Goal: Task Accomplishment & Management: Use online tool/utility

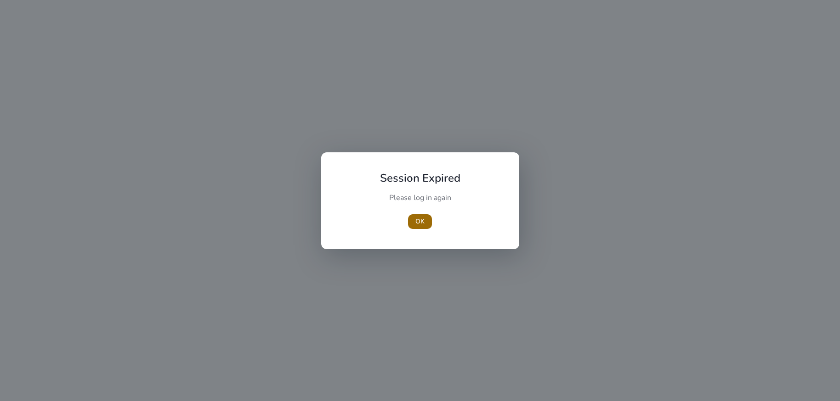
click at [417, 219] on span "OK" at bounding box center [419, 222] width 9 height 10
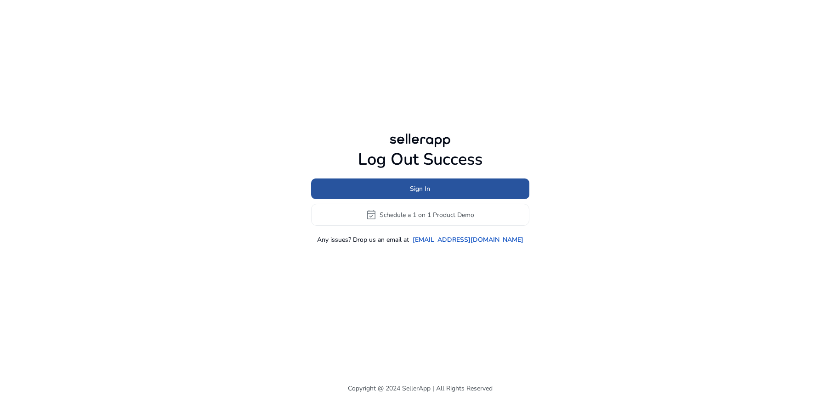
click at [415, 195] on span at bounding box center [420, 189] width 218 height 22
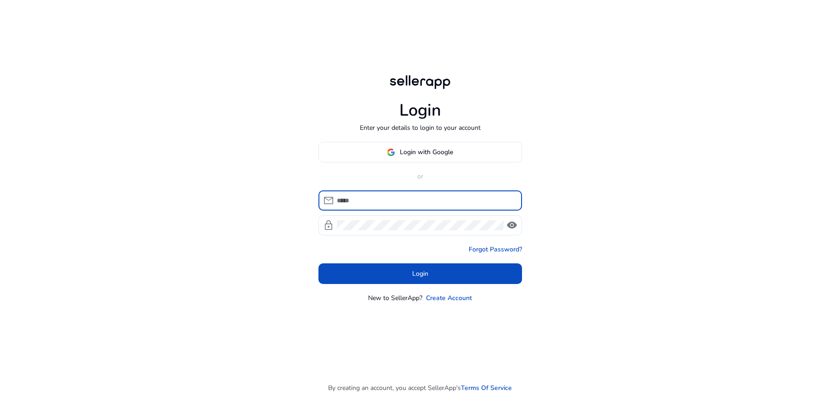
click at [414, 148] on span "Login with Google" at bounding box center [426, 152] width 53 height 10
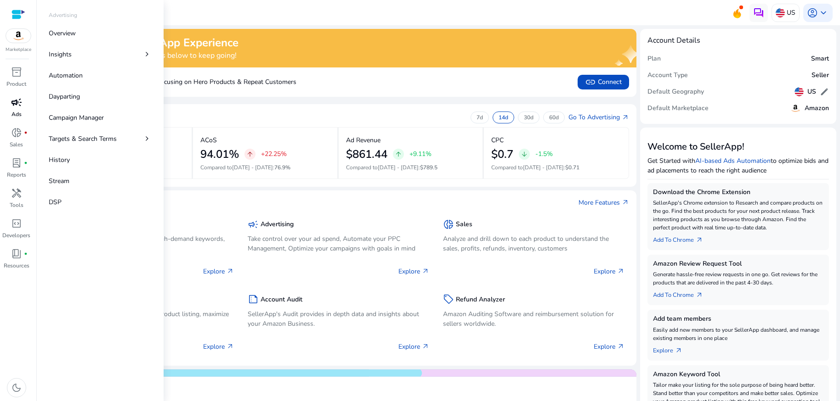
click at [16, 102] on span "campaign" at bounding box center [16, 102] width 11 height 11
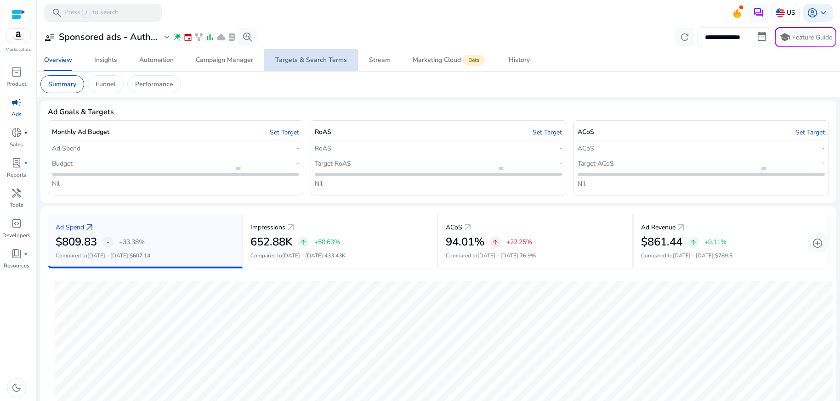
click at [327, 61] on div "Targets & Search Terms" at bounding box center [311, 60] width 72 height 6
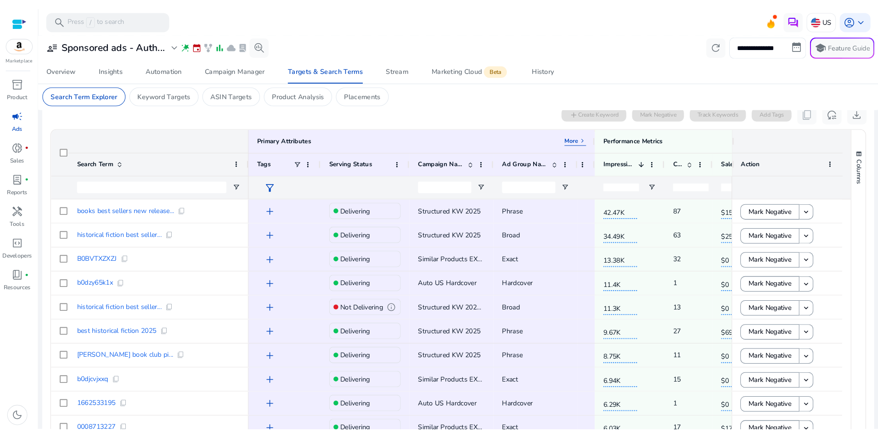
scroll to position [283, 0]
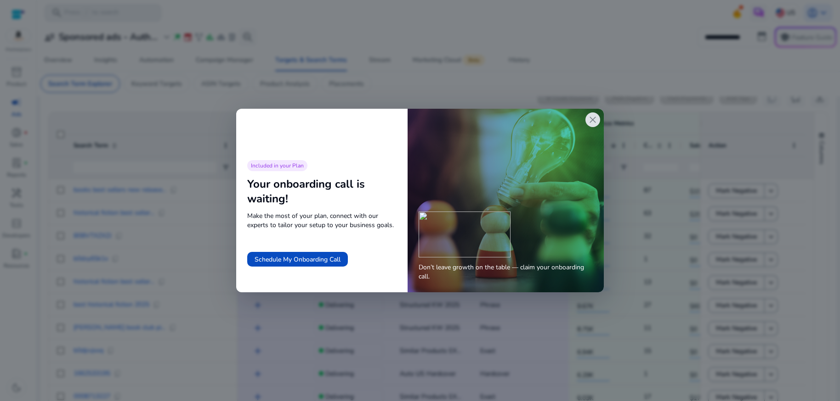
click at [589, 122] on span "close" at bounding box center [592, 119] width 11 height 11
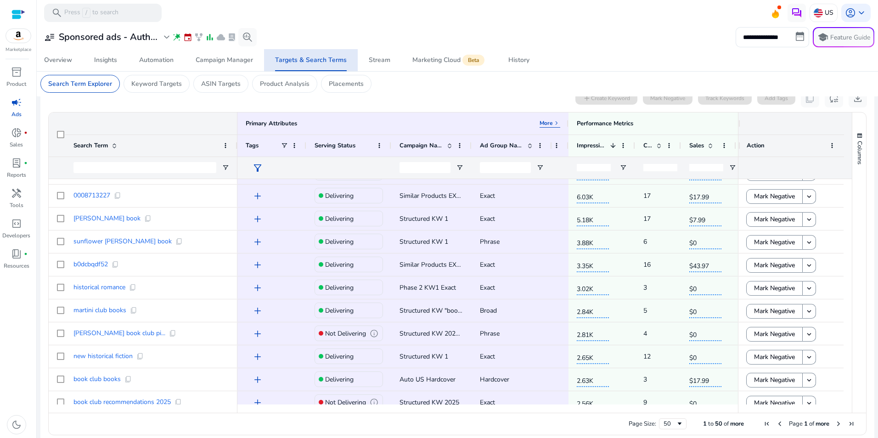
scroll to position [0, 0]
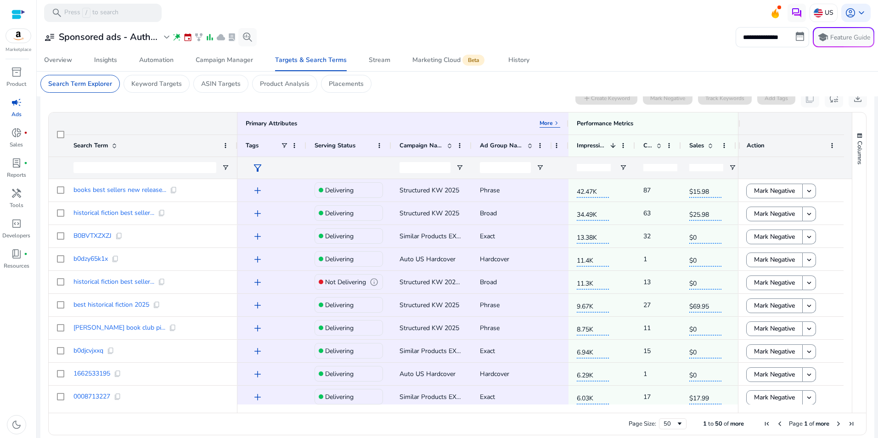
drag, startPoint x: 494, startPoint y: 414, endPoint x: 499, endPoint y: 413, distance: 5.1
click at [499, 401] on div "Page Size: 50 1 to 50 of more Page 1 of more" at bounding box center [458, 424] width 818 height 22
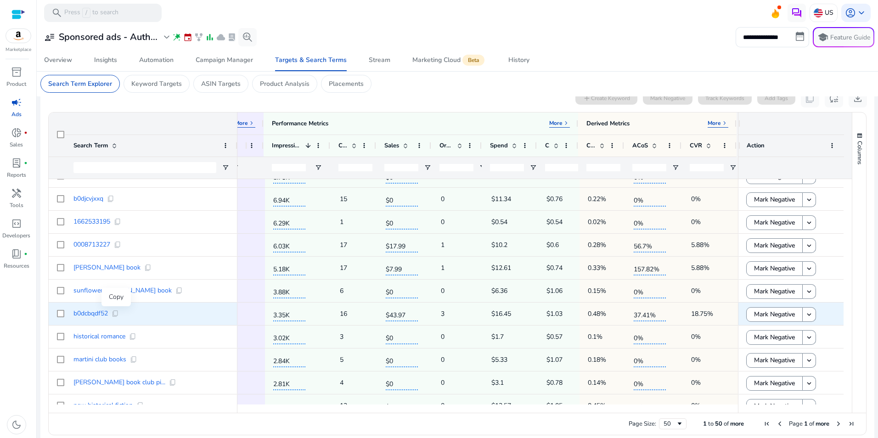
click at [117, 314] on span "content_copy" at bounding box center [115, 313] width 7 height 7
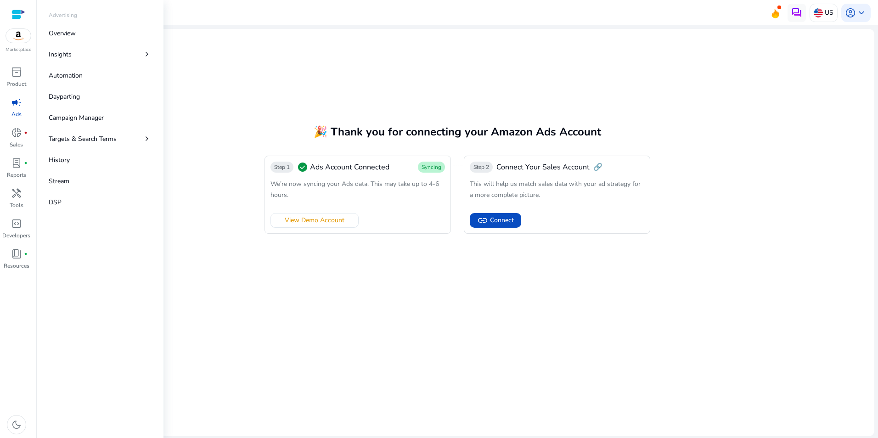
click at [18, 105] on span "campaign" at bounding box center [16, 102] width 11 height 11
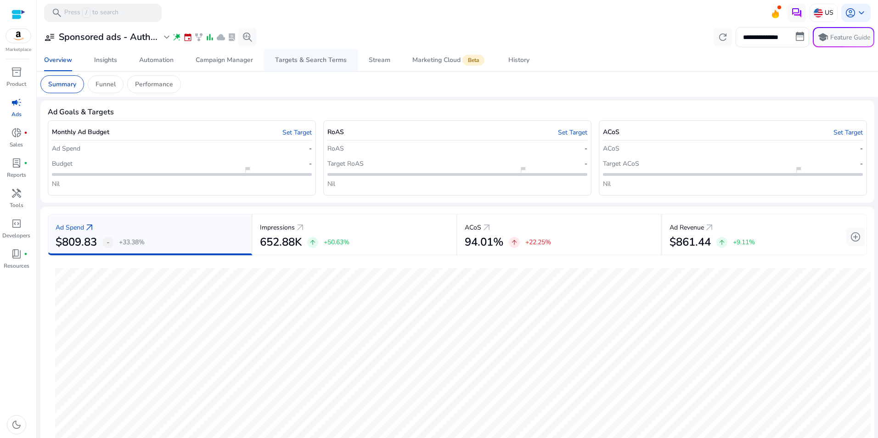
click at [315, 59] on div "Targets & Search Terms" at bounding box center [311, 60] width 72 height 6
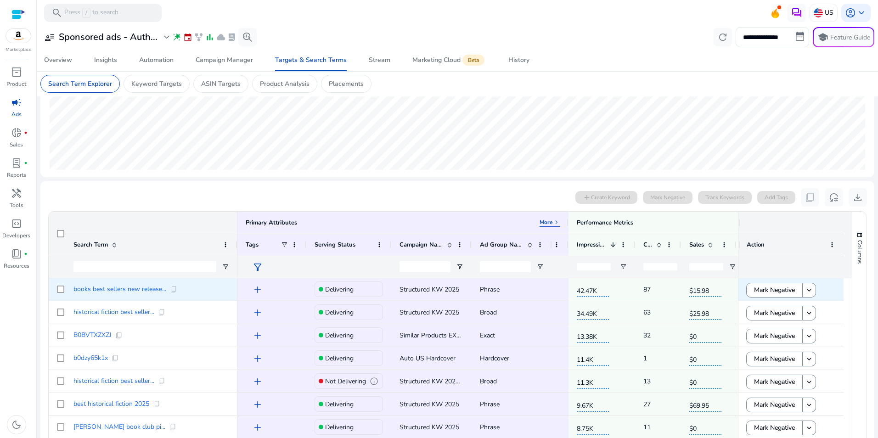
scroll to position [230, 0]
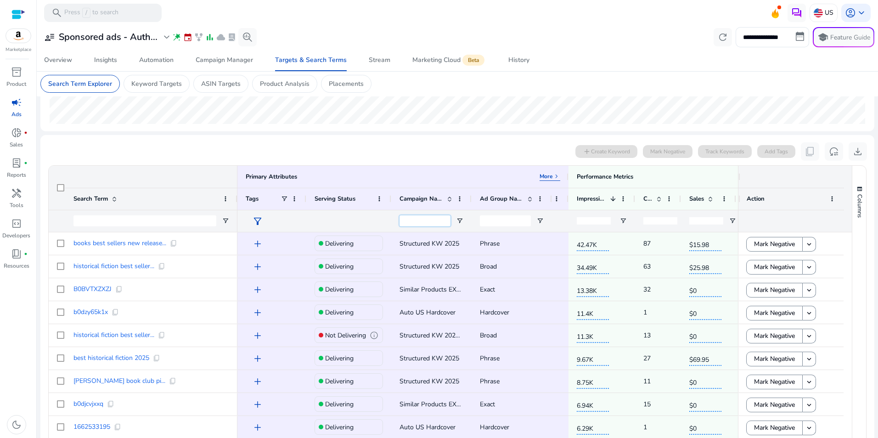
click at [415, 220] on input "Campaign Name Filter Input" at bounding box center [425, 220] width 51 height 11
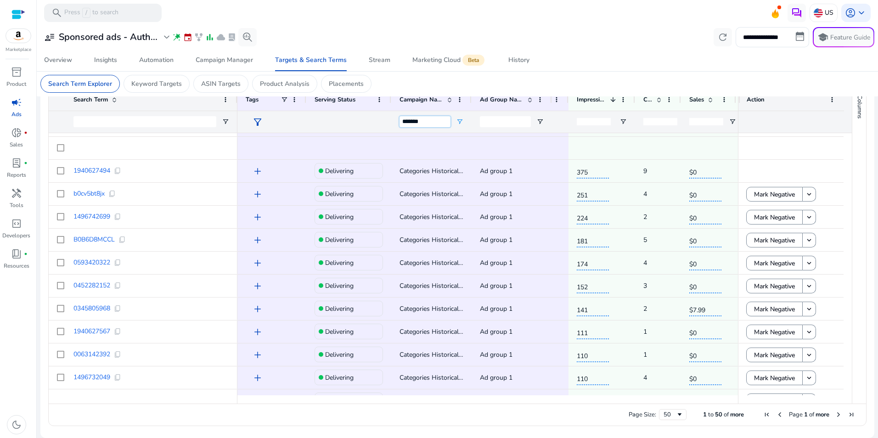
scroll to position [0, 0]
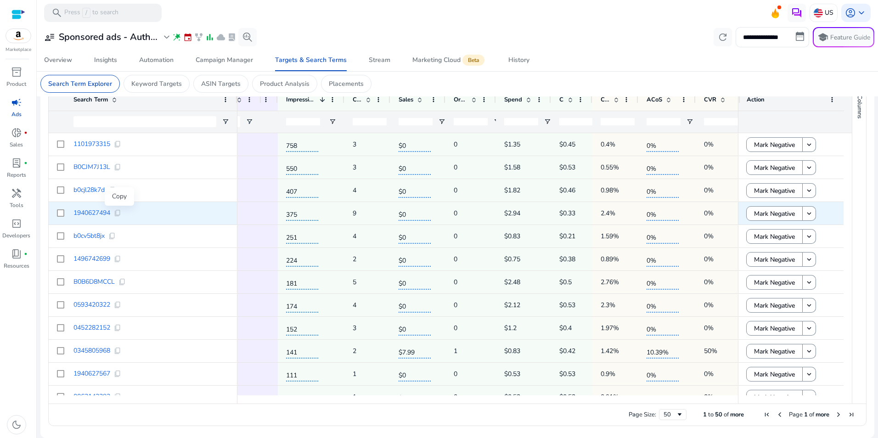
type input "*******"
click at [120, 213] on span "content_copy" at bounding box center [117, 212] width 7 height 7
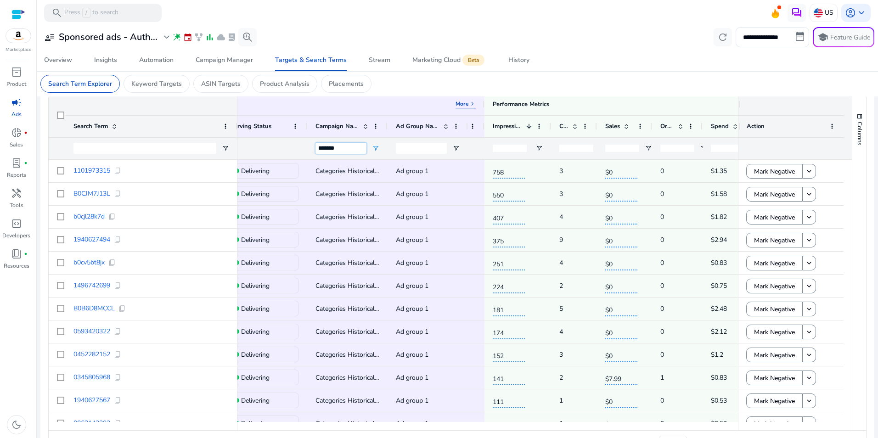
click at [326, 150] on input "*******" at bounding box center [341, 148] width 51 height 11
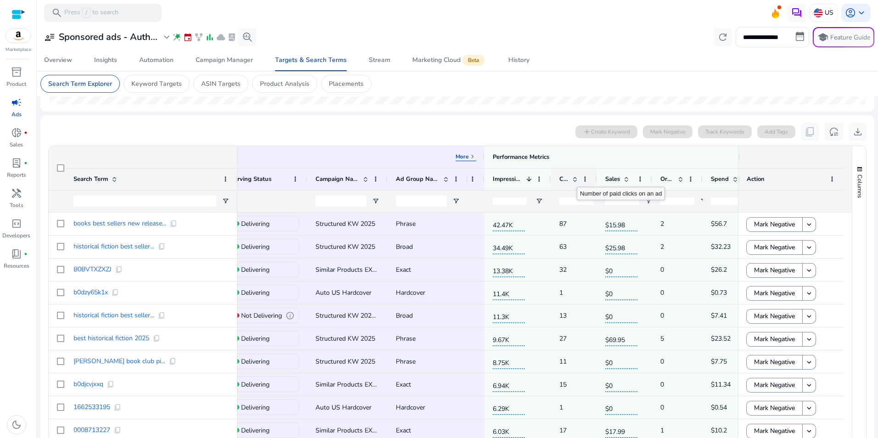
click at [577, 179] on span at bounding box center [574, 178] width 7 height 7
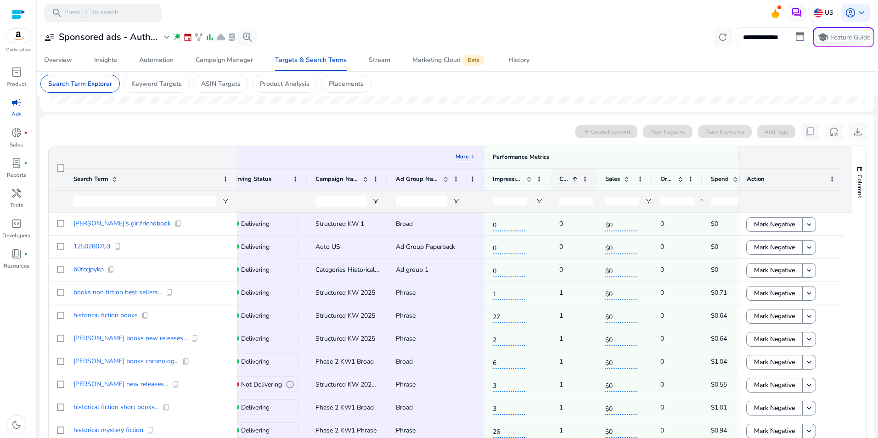
click at [577, 179] on span at bounding box center [574, 178] width 7 height 7
